Goal: Task Accomplishment & Management: Use online tool/utility

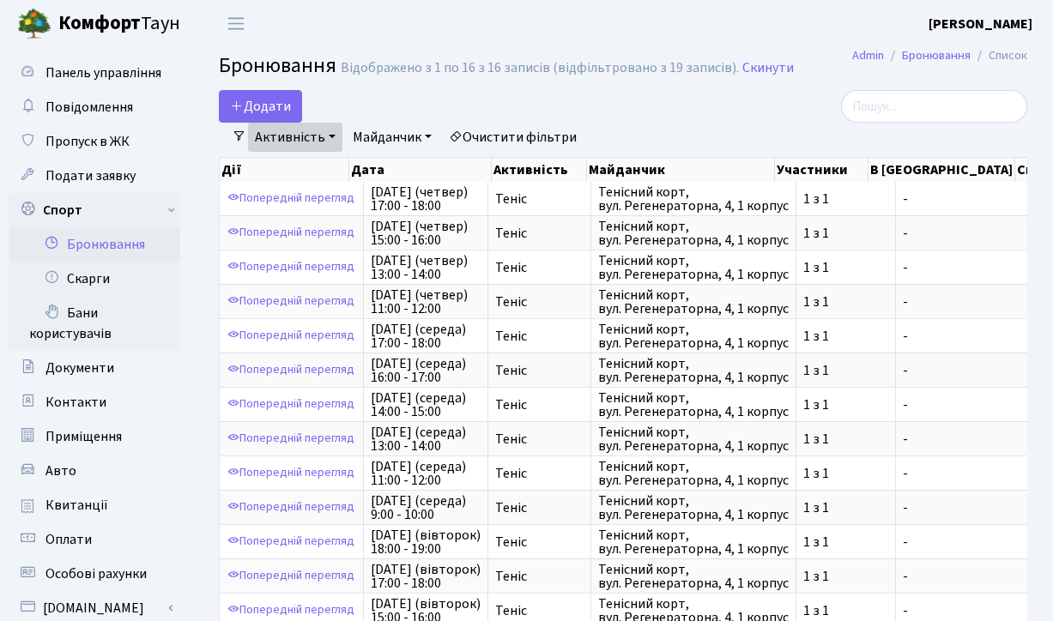
select select "25"
click at [394, 134] on link "Майданчик" at bounding box center [392, 137] width 93 height 29
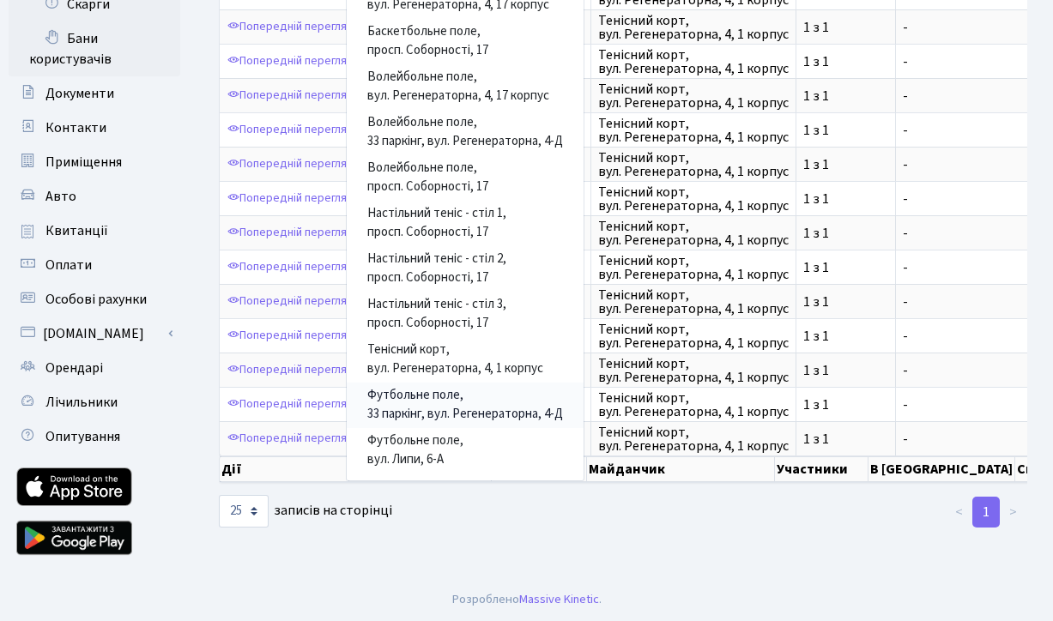
scroll to position [275, 0]
click at [444, 356] on link "Тенісний корт, вул. Регенераторна, 4, 1 корпус" at bounding box center [465, 359] width 237 height 45
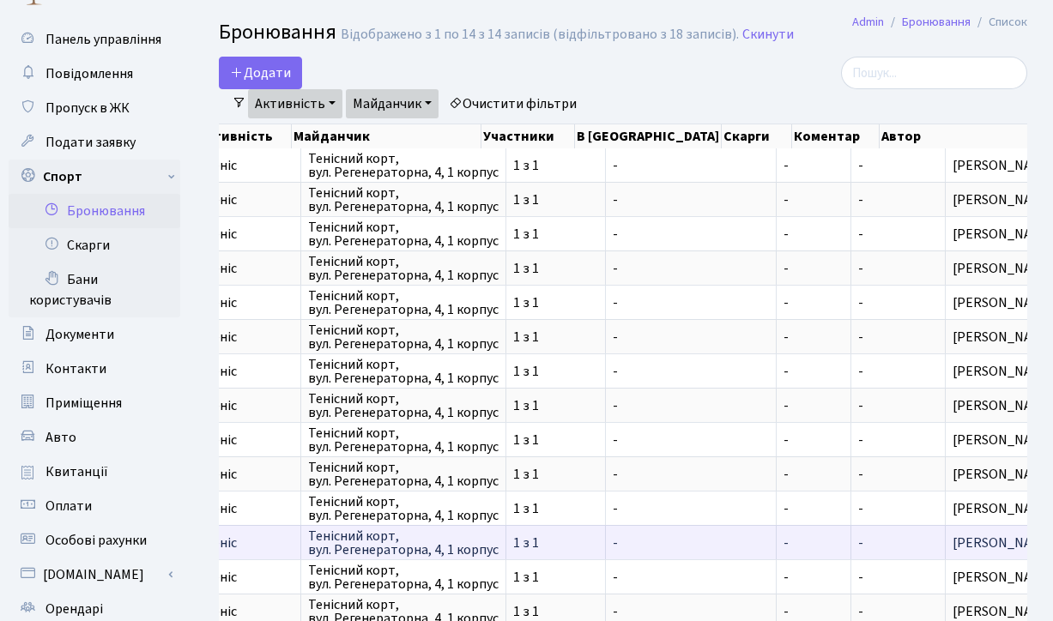
scroll to position [0, 377]
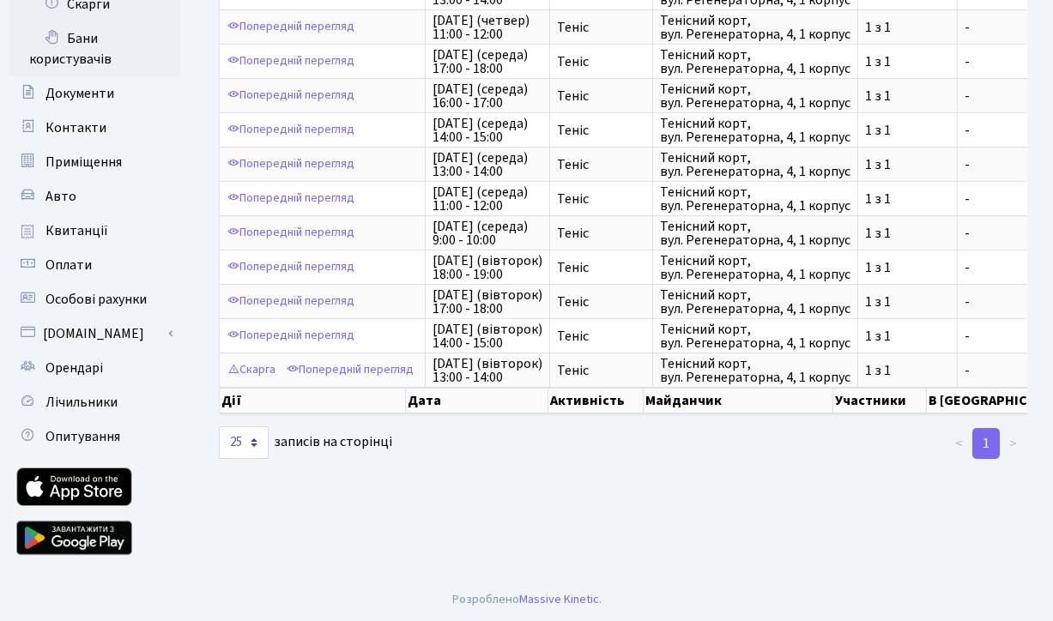
click at [451, 402] on th "Дата" at bounding box center [477, 401] width 142 height 26
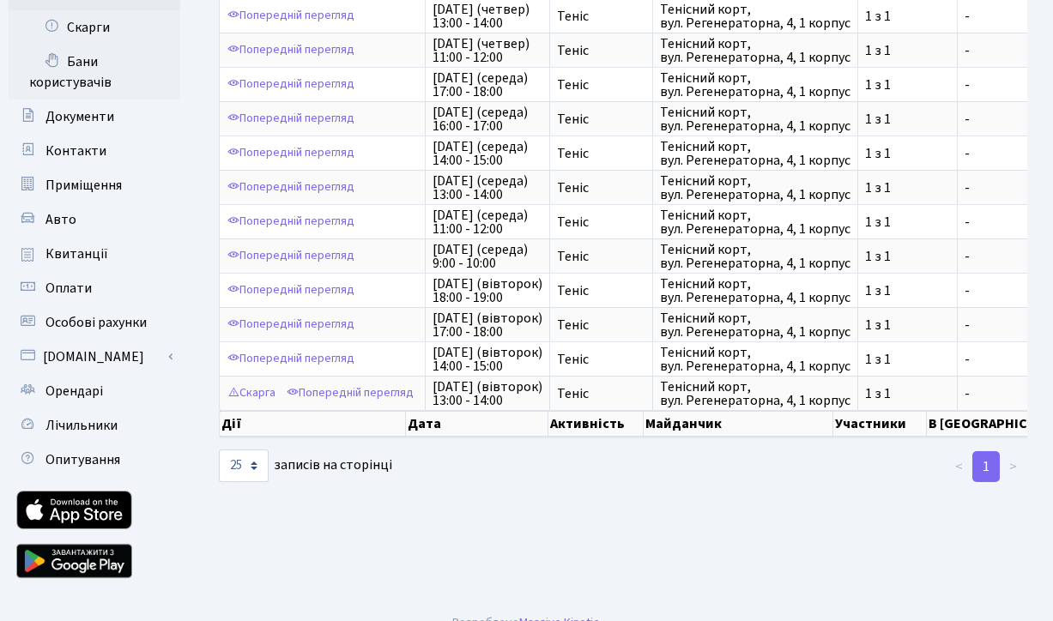
click at [987, 466] on link "1" at bounding box center [985, 466] width 27 height 31
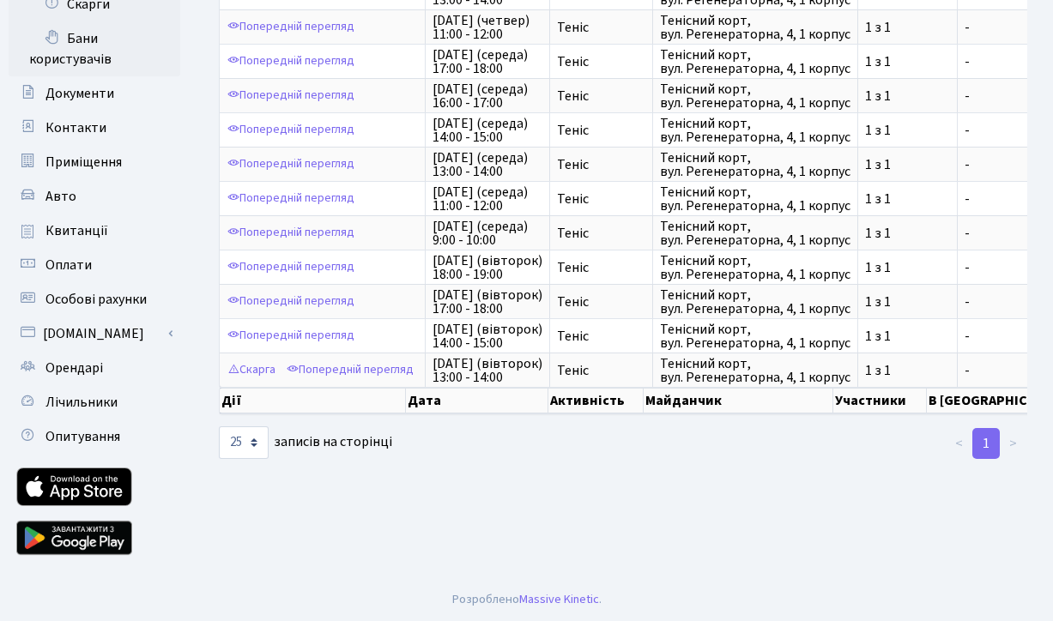
click at [365, 444] on label "10 25 50 100 250 500 1,000 записів на сторінці" at bounding box center [305, 442] width 173 height 33
click at [269, 444] on select "10 25 50 100 250 500 1,000" at bounding box center [244, 442] width 50 height 33
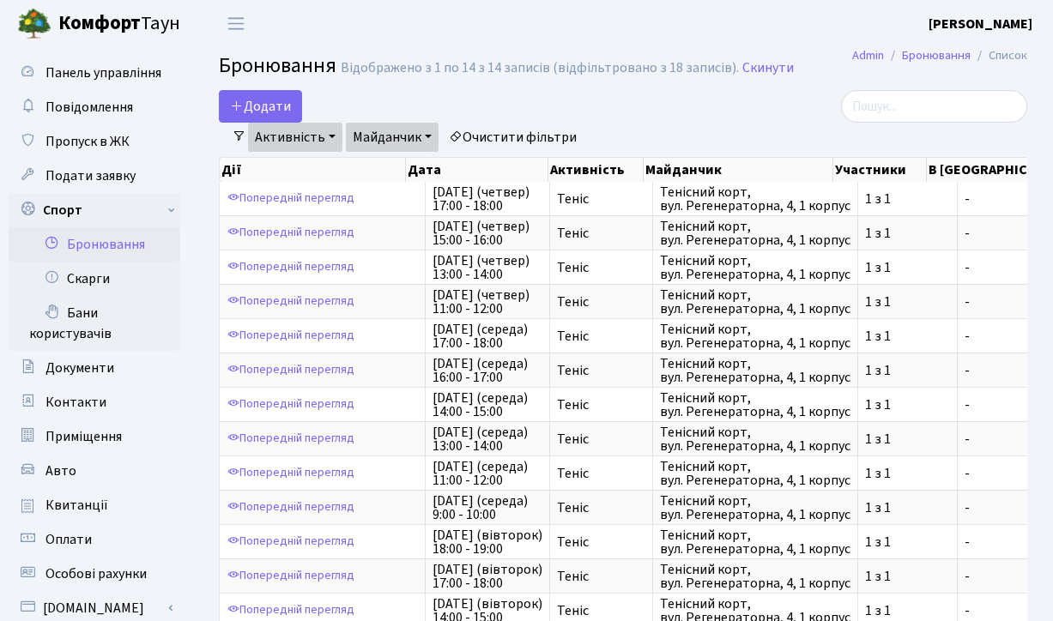
click at [330, 136] on link "Активність" at bounding box center [295, 137] width 94 height 29
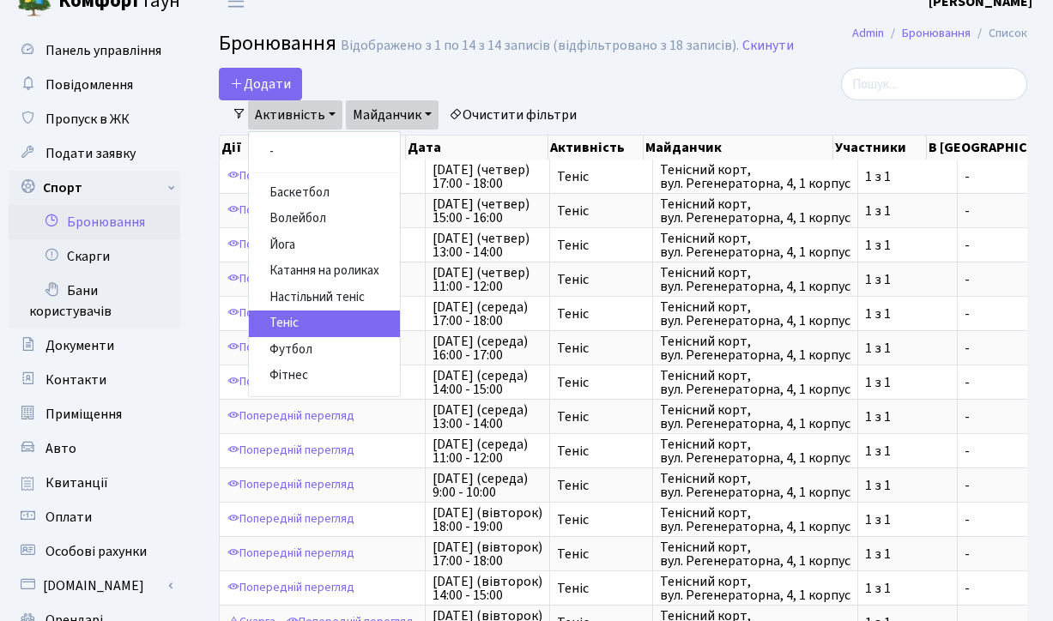
click at [314, 313] on link "Теніс" at bounding box center [324, 324] width 151 height 27
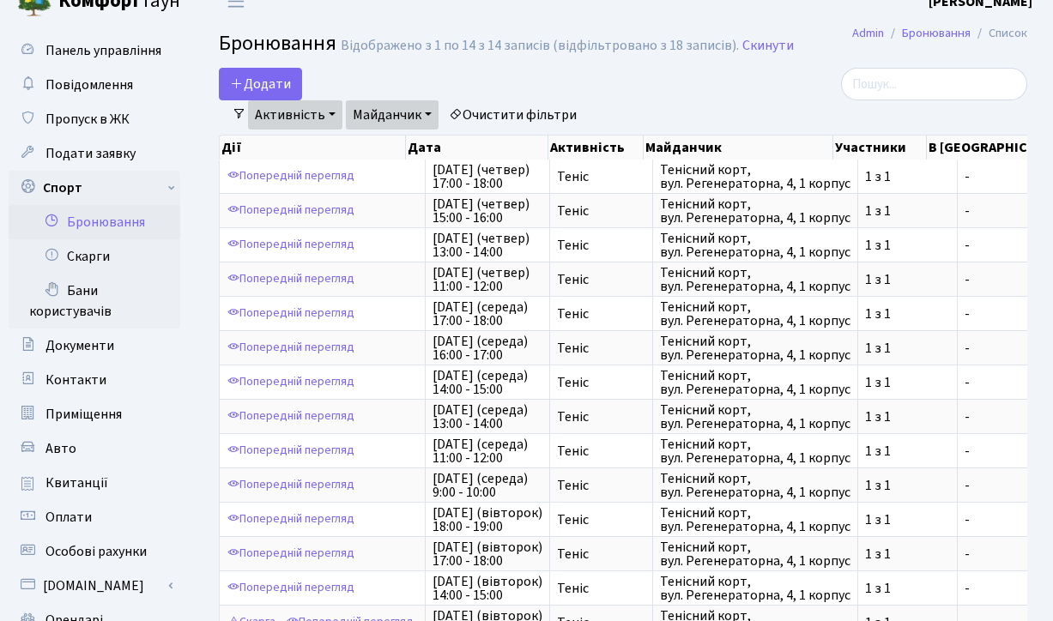
click at [429, 112] on link "Майданчик" at bounding box center [392, 114] width 93 height 29
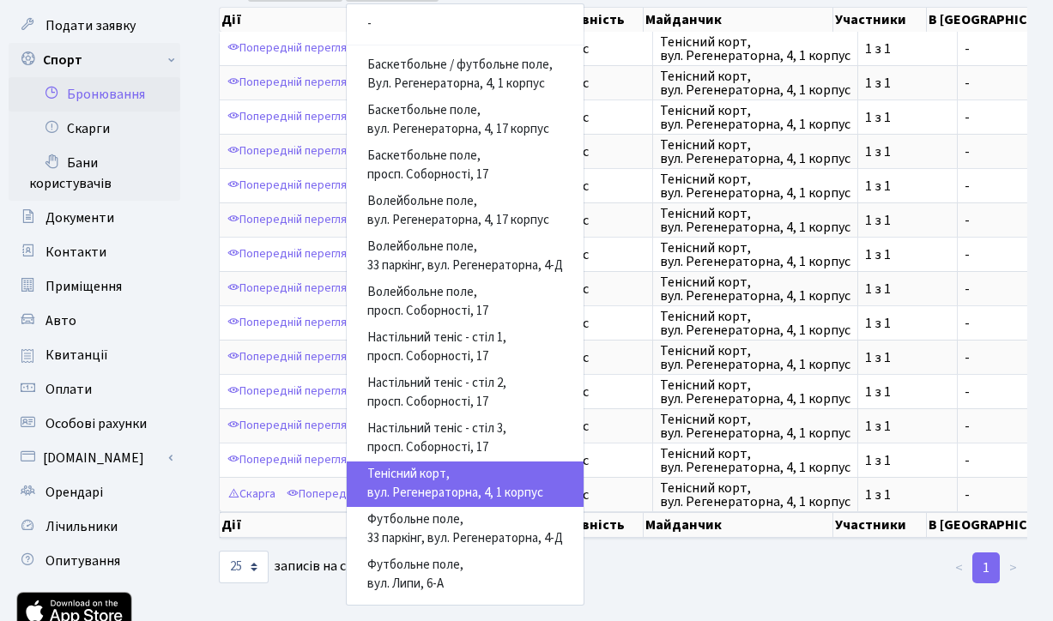
click at [462, 480] on link "Тенісний корт, вул. Регенераторна, 4, 1 корпус" at bounding box center [465, 484] width 237 height 45
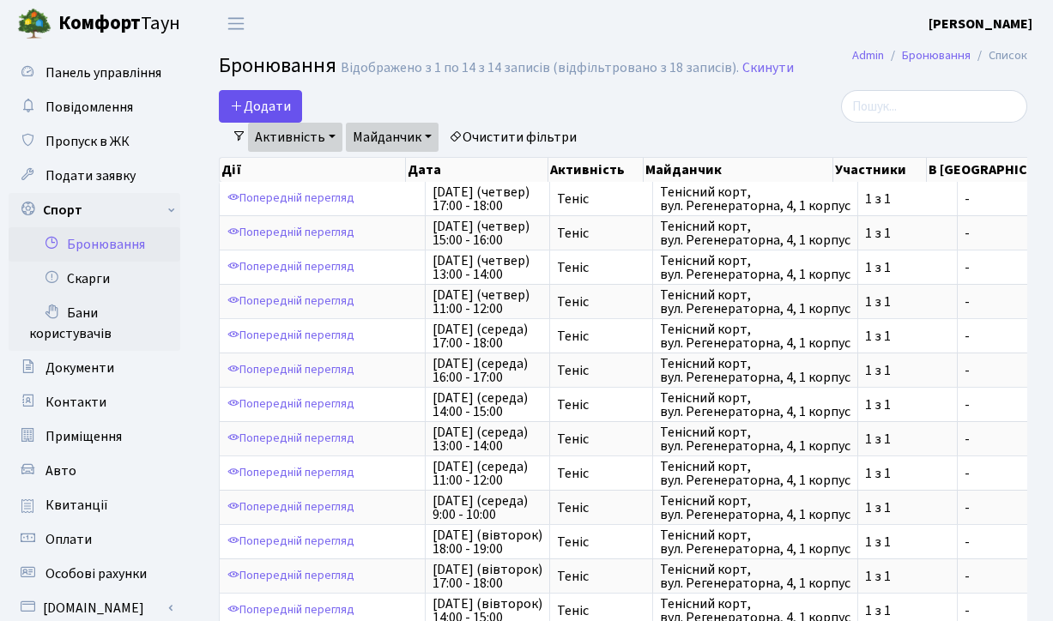
click at [274, 102] on button "Додати" at bounding box center [260, 106] width 83 height 33
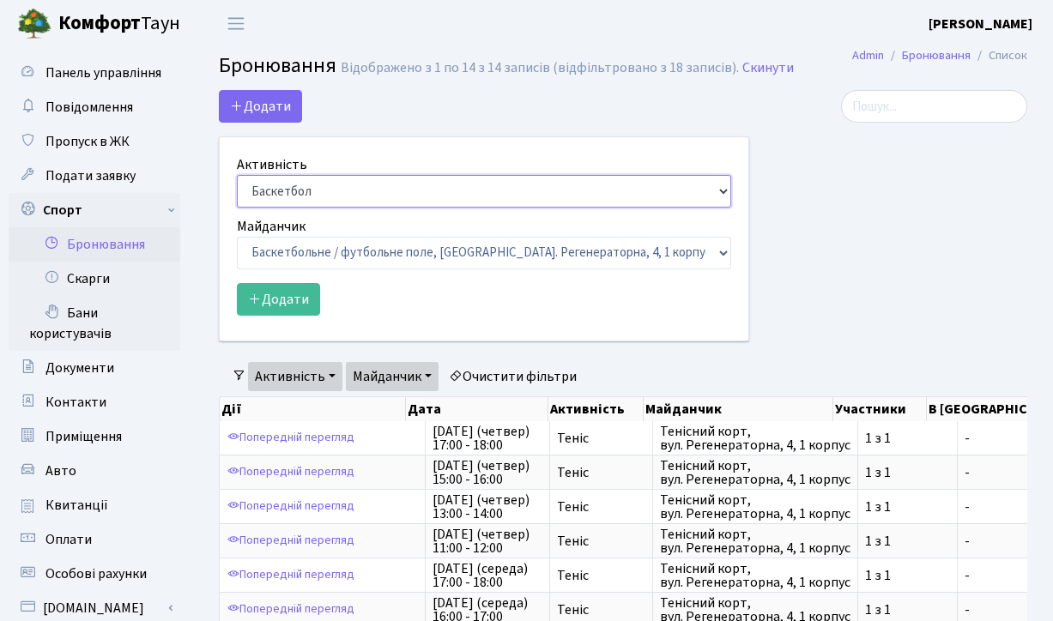
select select "1"
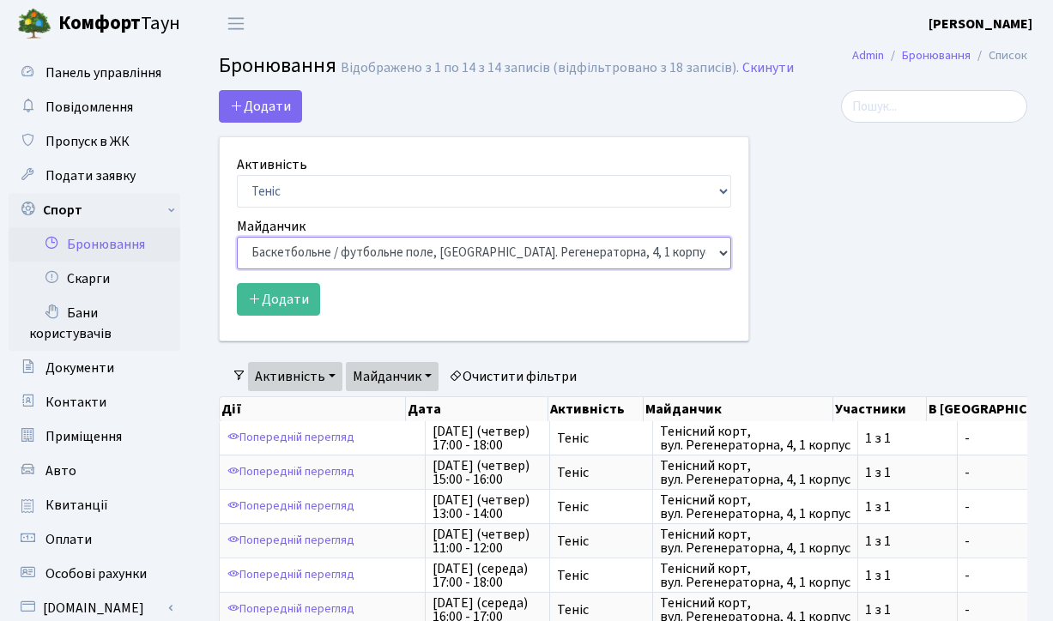
select select "1"
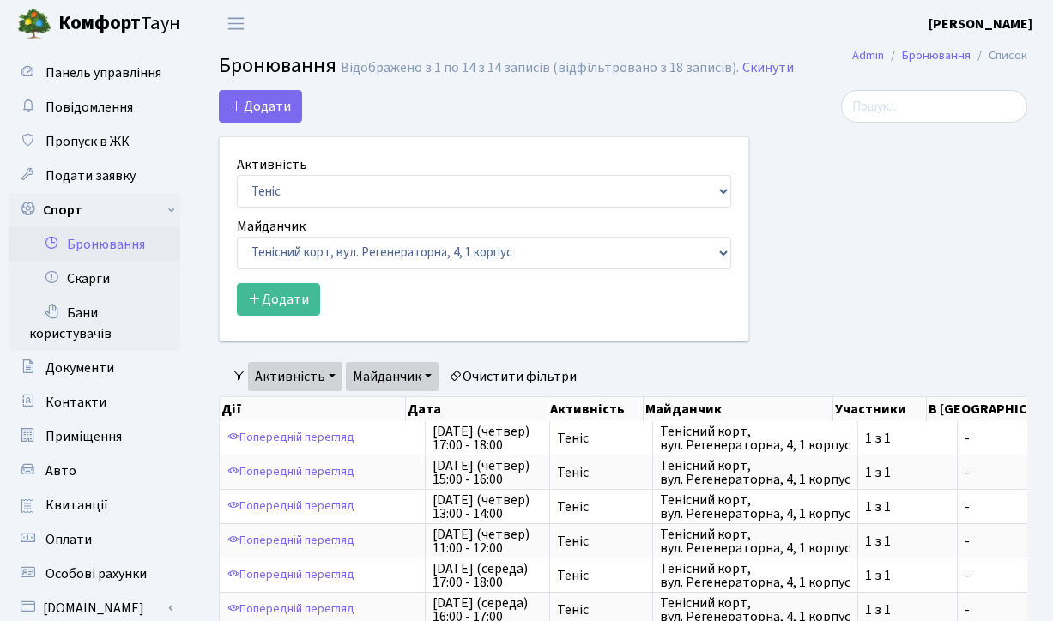
click at [800, 232] on div at bounding box center [901, 226] width 278 height 272
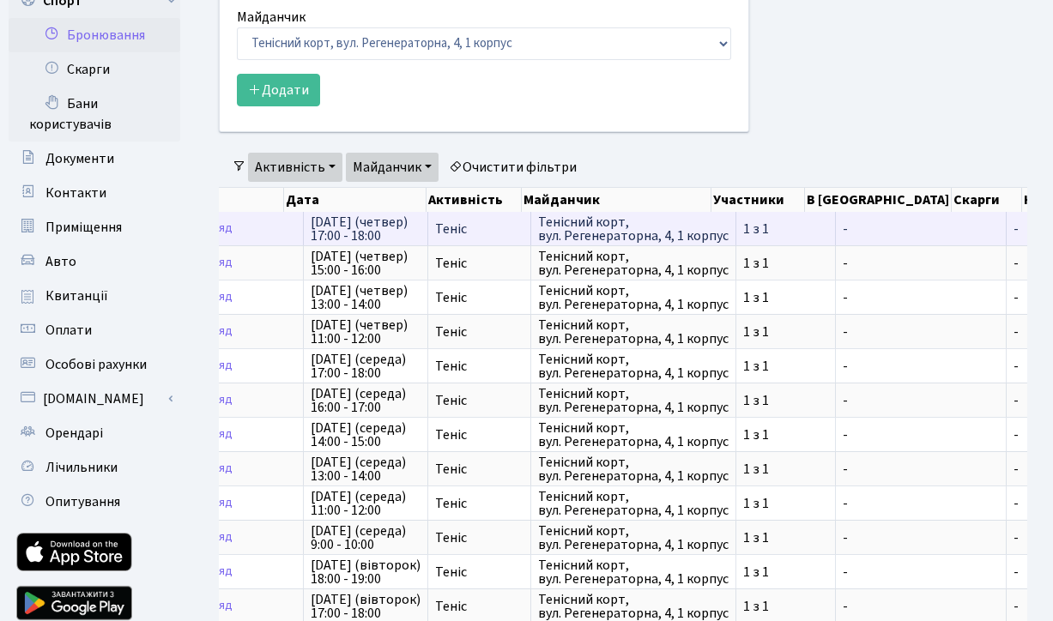
scroll to position [0, 132]
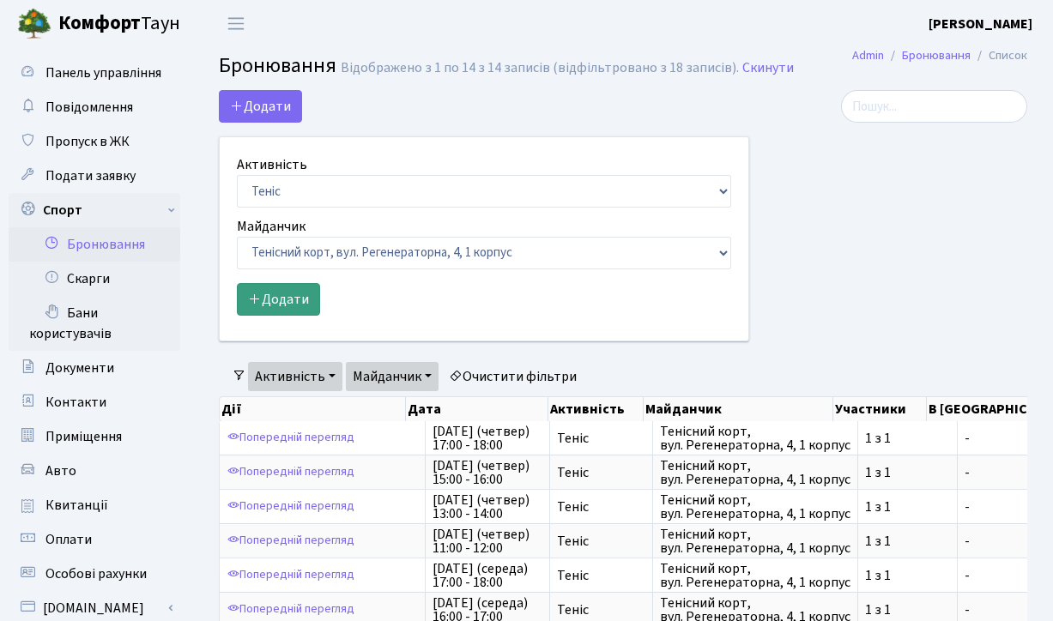
click at [298, 299] on button "Додати" at bounding box center [278, 299] width 83 height 33
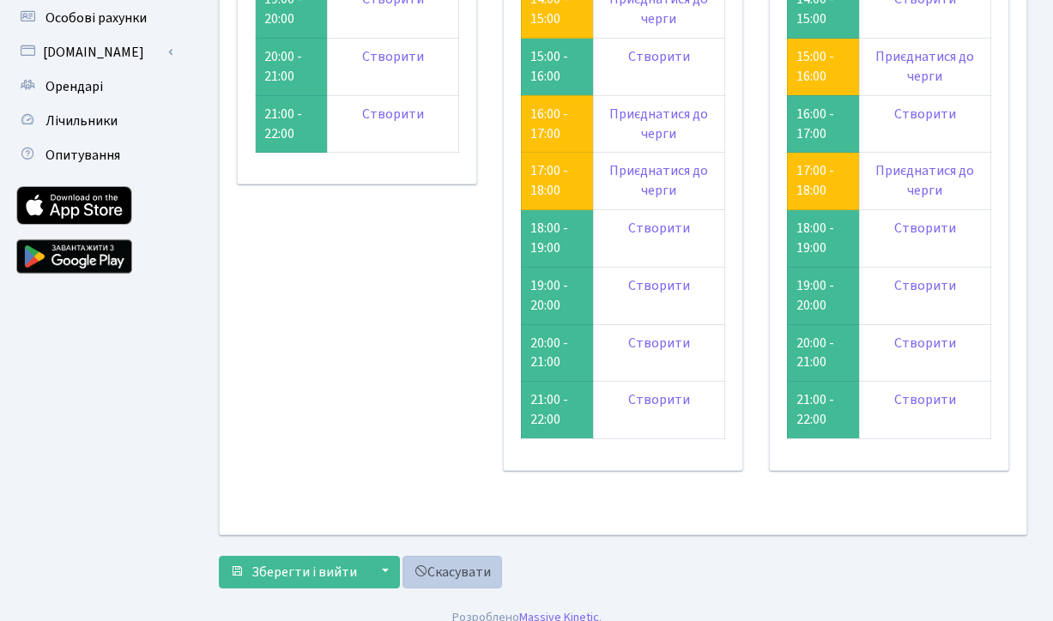
scroll to position [555, 0]
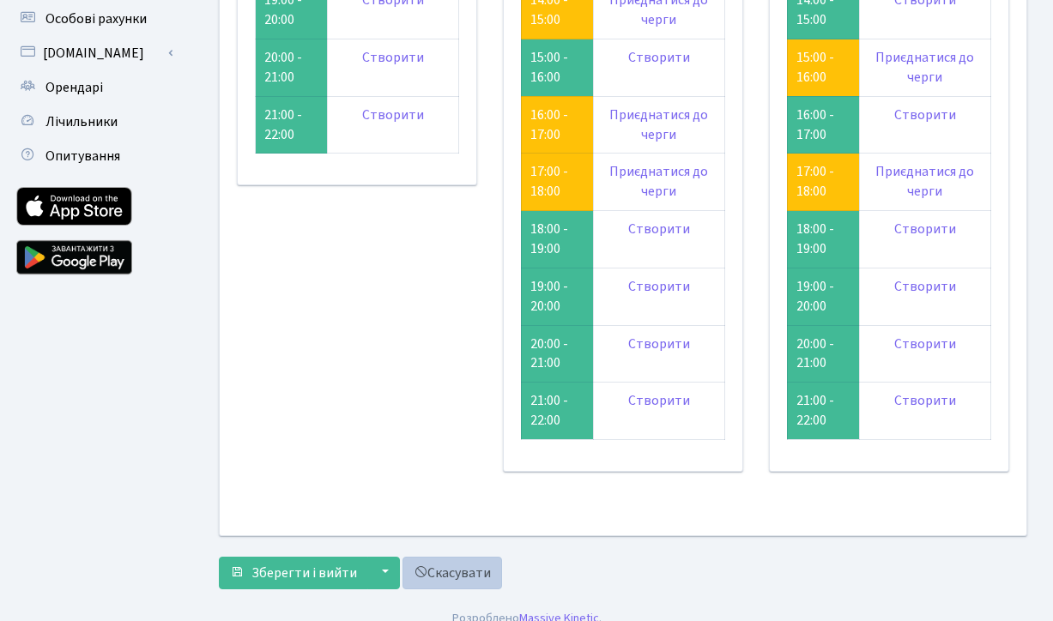
click at [472, 557] on link "Скасувати" at bounding box center [452, 573] width 100 height 33
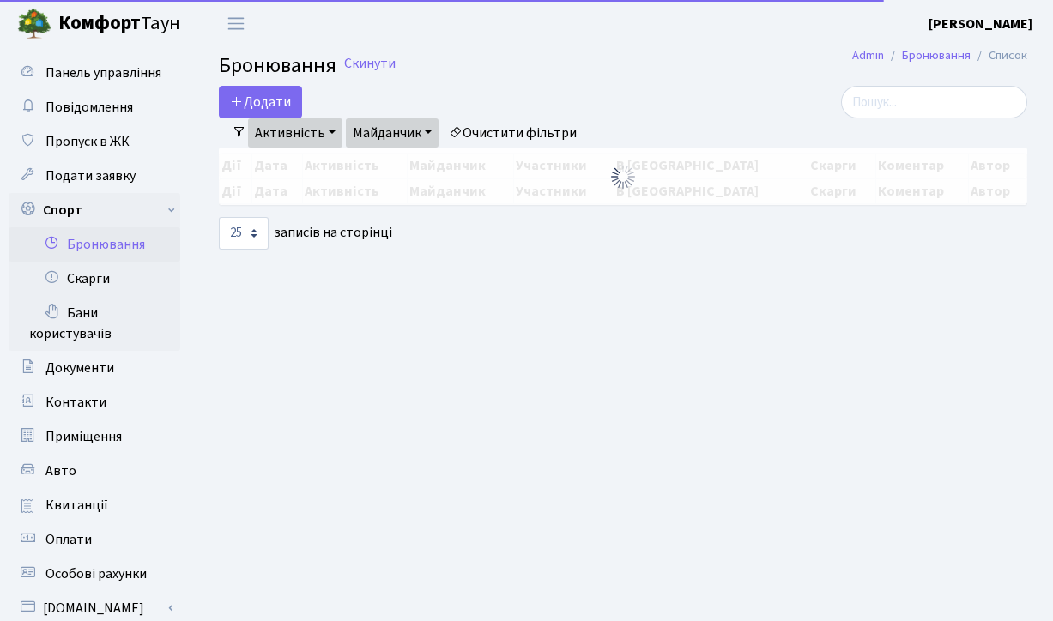
select select "25"
